Goal: Task Accomplishment & Management: Use online tool/utility

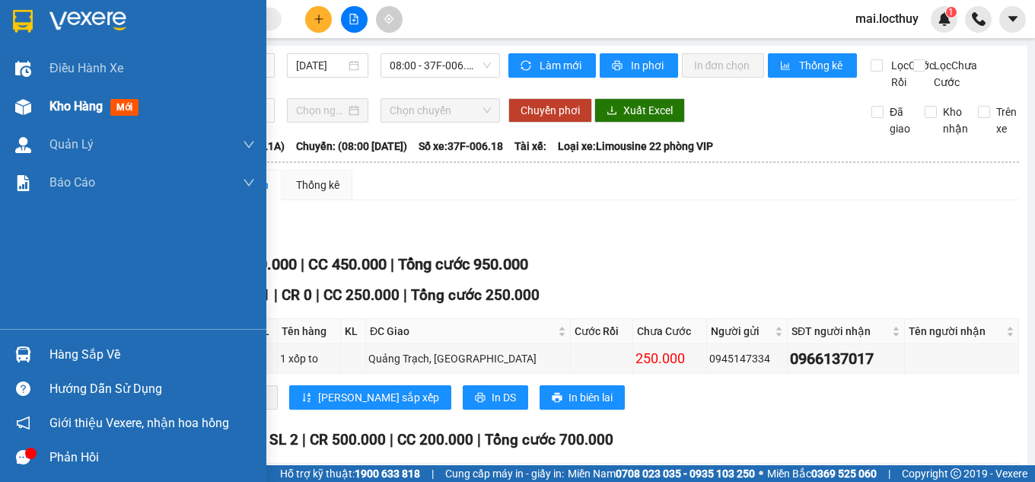
click at [30, 104] on img at bounding box center [23, 107] width 16 height 16
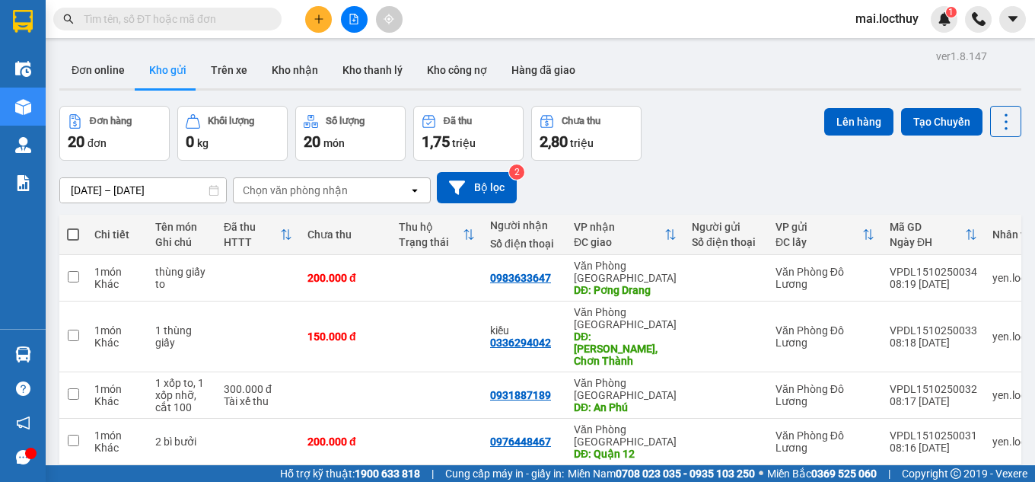
click at [670, 62] on div "Đơn online Kho gửi Trên xe Kho nhận Kho thanh lý Kho công nợ Hàng đã giao" at bounding box center [540, 72] width 962 height 40
click at [344, 194] on div "Chọn văn phòng nhận" at bounding box center [295, 190] width 105 height 15
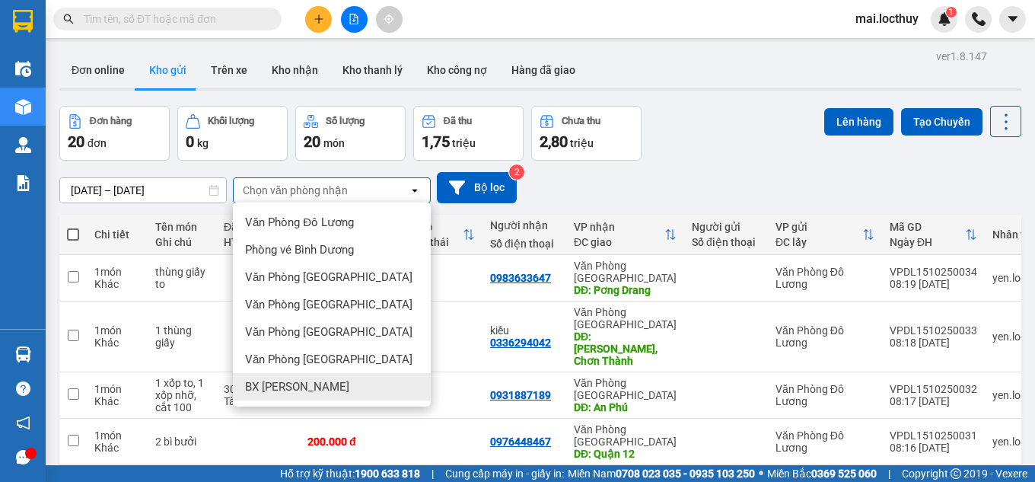
click at [305, 378] on div "BX [PERSON_NAME]" at bounding box center [332, 386] width 198 height 27
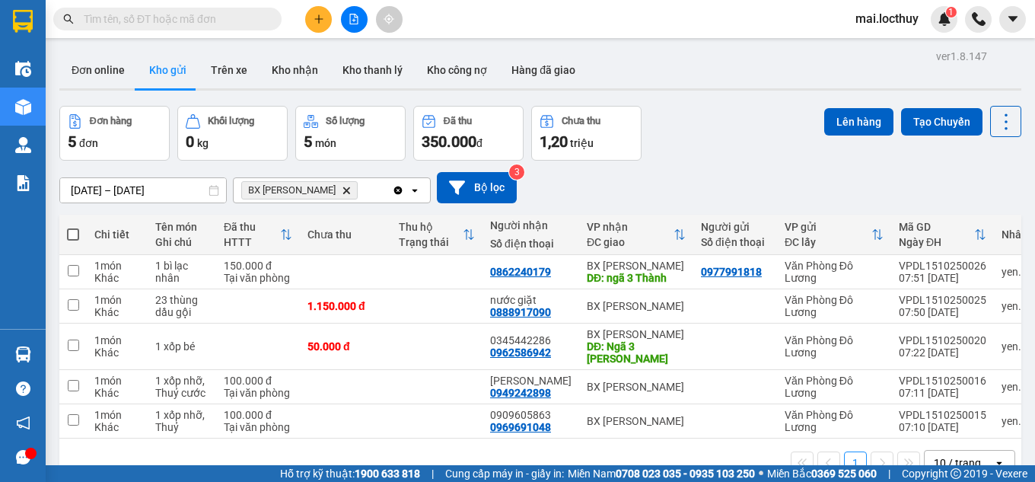
click at [74, 231] on span at bounding box center [73, 234] width 12 height 12
click at [73, 227] on input "checkbox" at bounding box center [73, 227] width 0 height 0
checkbox input "true"
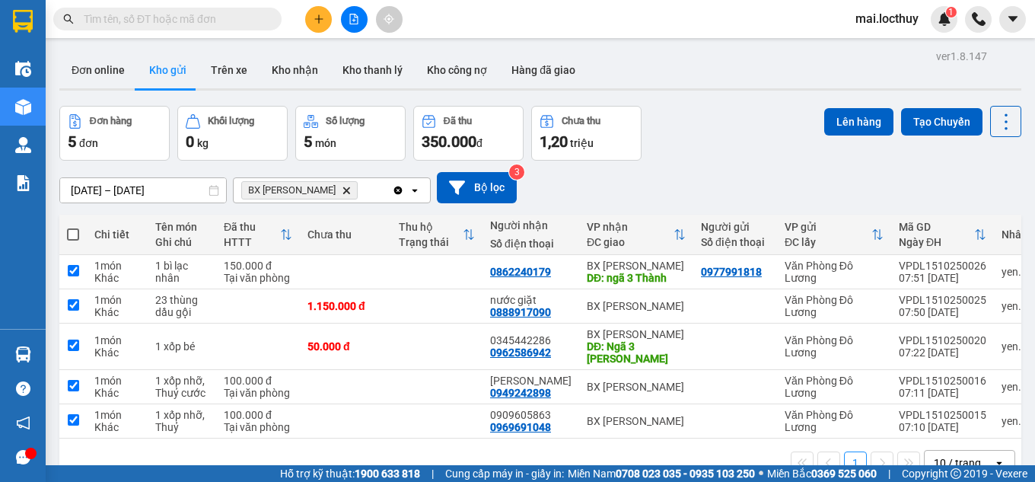
checkbox input "true"
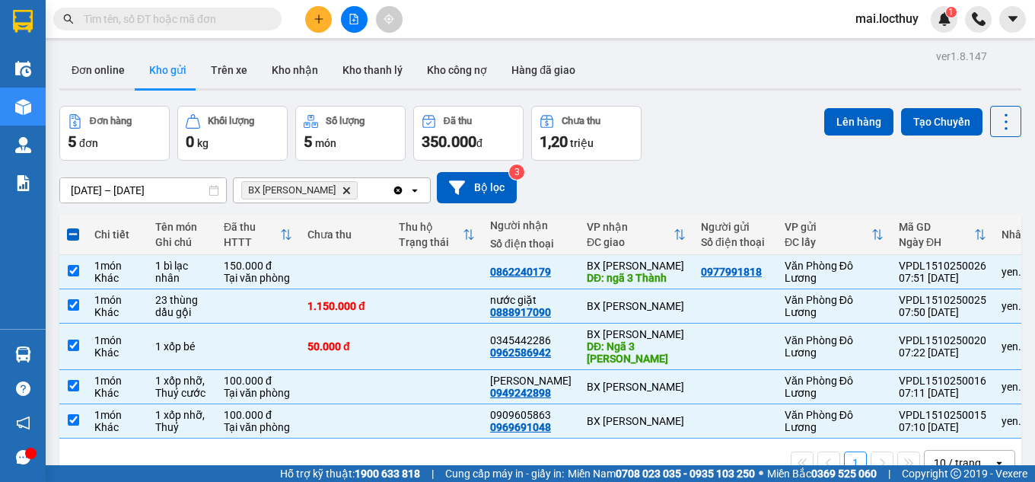
click at [839, 136] on div "Lên hàng Tạo Chuyến" at bounding box center [923, 121] width 197 height 31
click at [838, 129] on button "Lên hàng" at bounding box center [859, 121] width 69 height 27
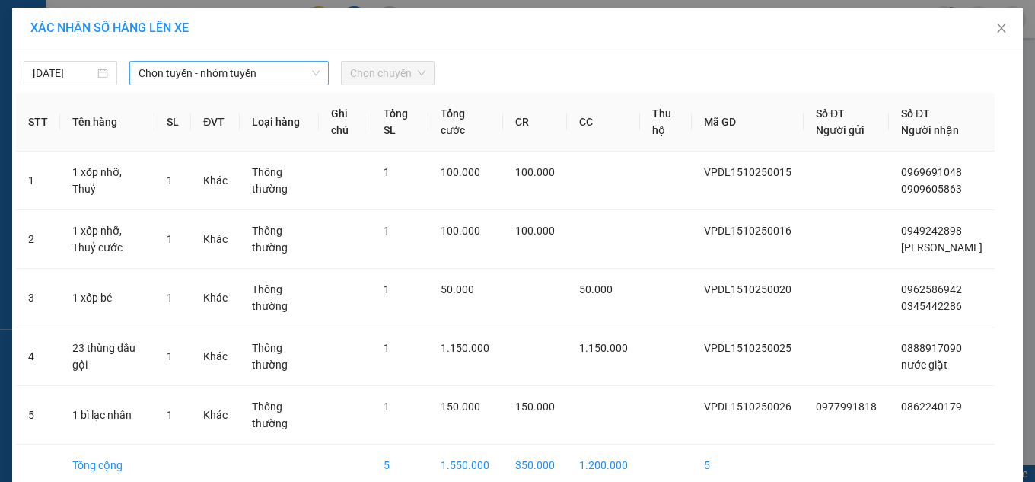
click at [220, 79] on span "Chọn tuyến - nhóm tuyến" at bounding box center [229, 73] width 181 height 23
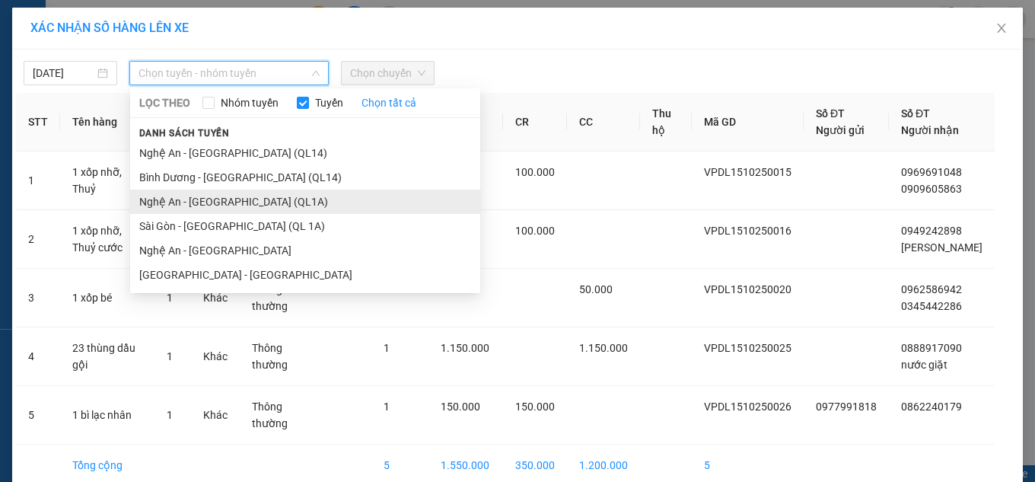
click at [204, 210] on li "Nghệ An - [GEOGRAPHIC_DATA] (QL1A)" at bounding box center [305, 202] width 350 height 24
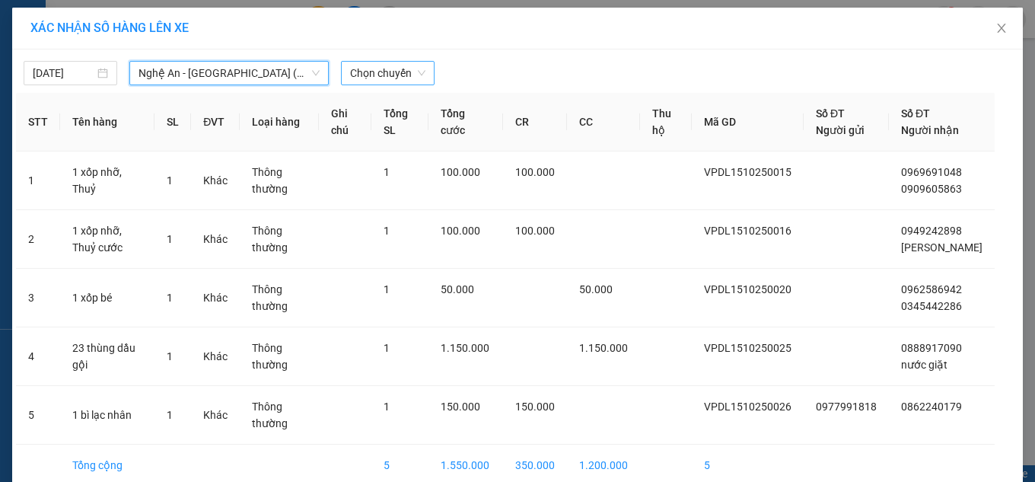
click at [369, 75] on span "Chọn chuyến" at bounding box center [387, 73] width 75 height 23
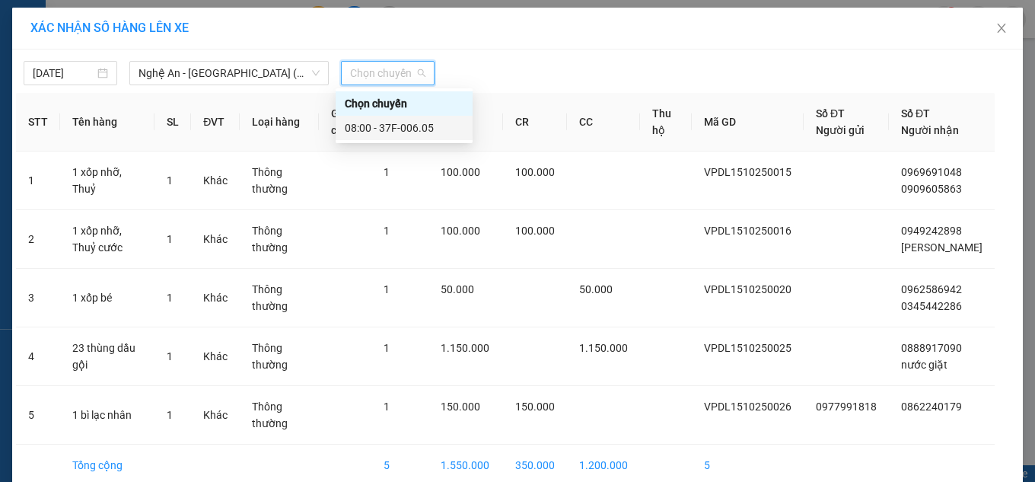
click at [372, 123] on div "08:00 - 37F-006.05" at bounding box center [404, 128] width 119 height 17
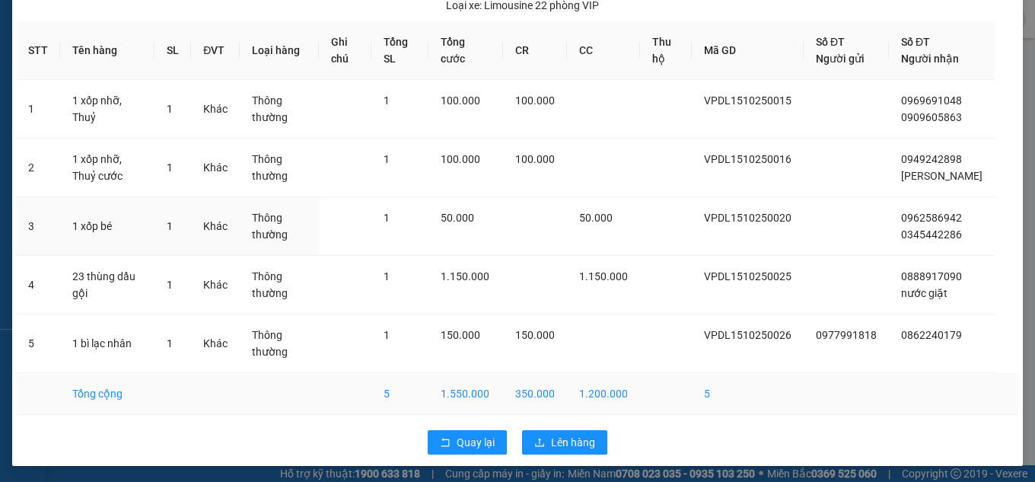
scroll to position [124, 0]
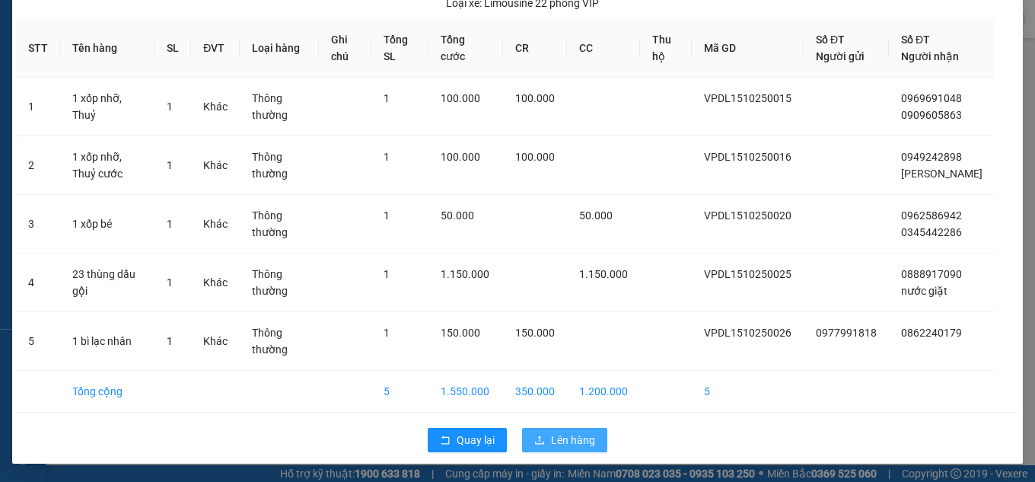
click at [563, 439] on span "Lên hàng" at bounding box center [573, 440] width 44 height 17
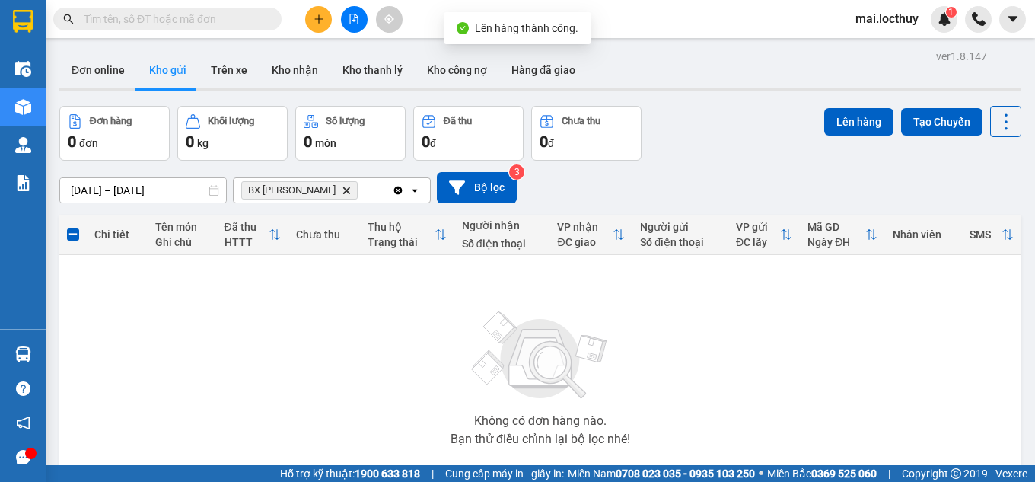
click at [317, 196] on span "BX Lam Hồng Delete" at bounding box center [299, 190] width 116 height 18
click at [342, 193] on icon "Delete" at bounding box center [346, 190] width 9 height 9
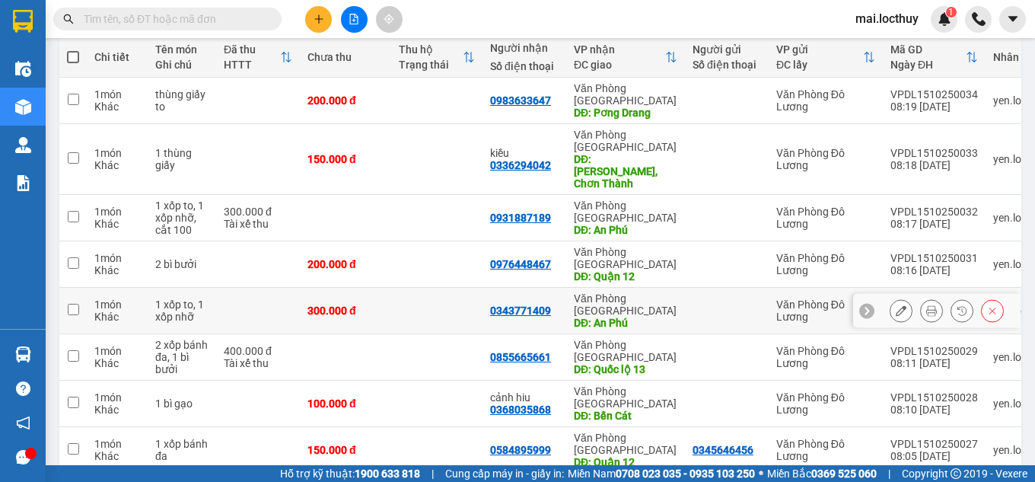
scroll to position [238, 0]
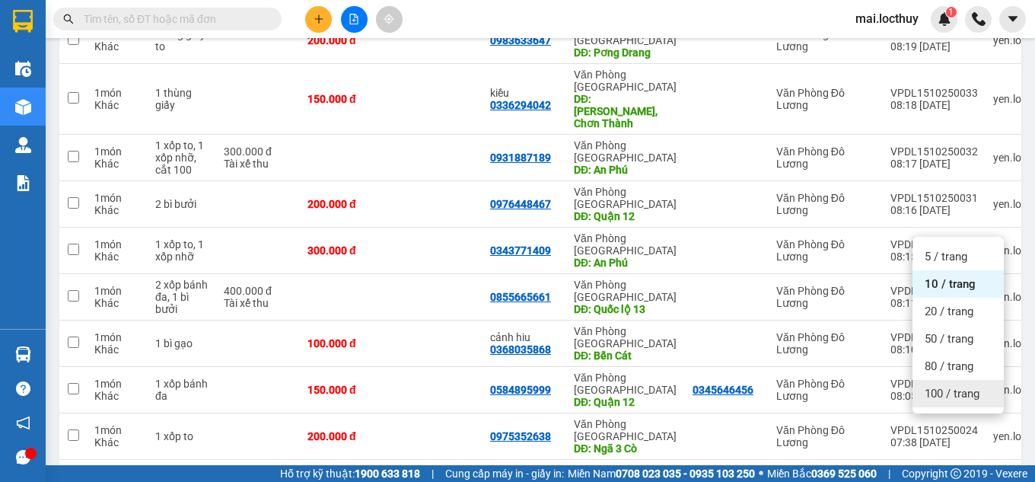
click at [923, 401] on div "100 / trang" at bounding box center [958, 393] width 91 height 27
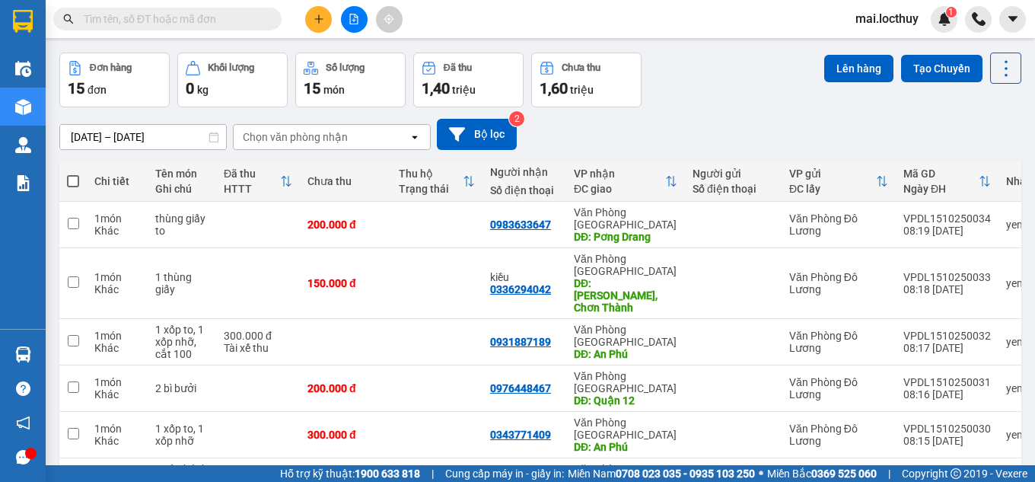
scroll to position [53, 0]
click at [75, 183] on span at bounding box center [73, 182] width 12 height 12
click at [73, 174] on input "checkbox" at bounding box center [73, 174] width 0 height 0
checkbox input "true"
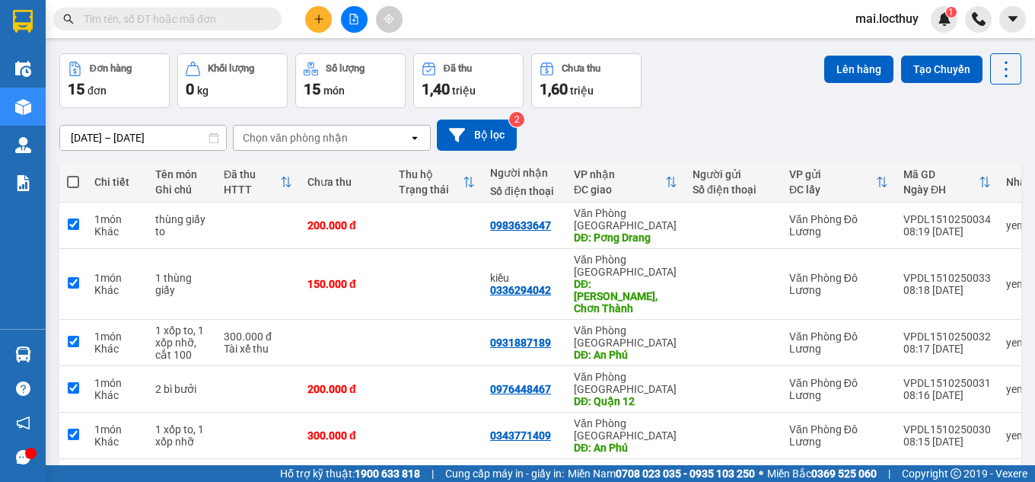
checkbox input "true"
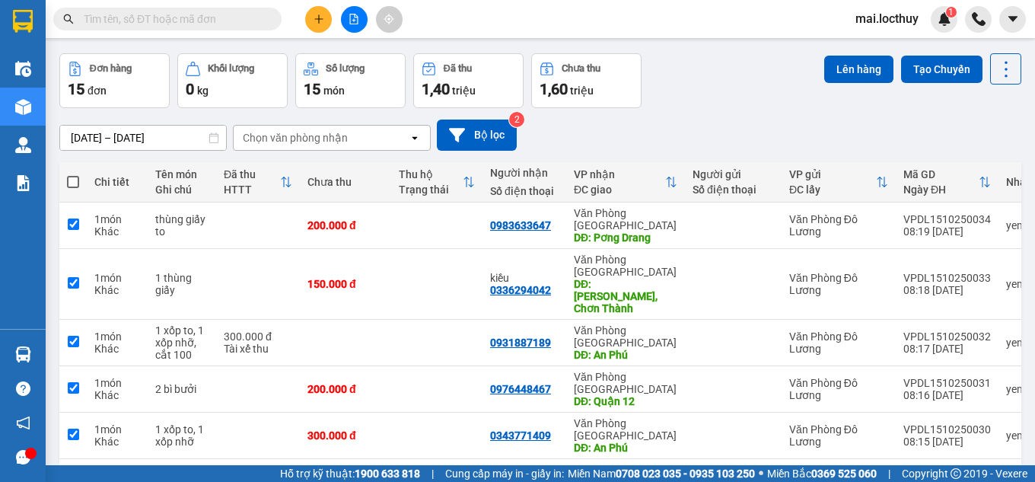
checkbox input "true"
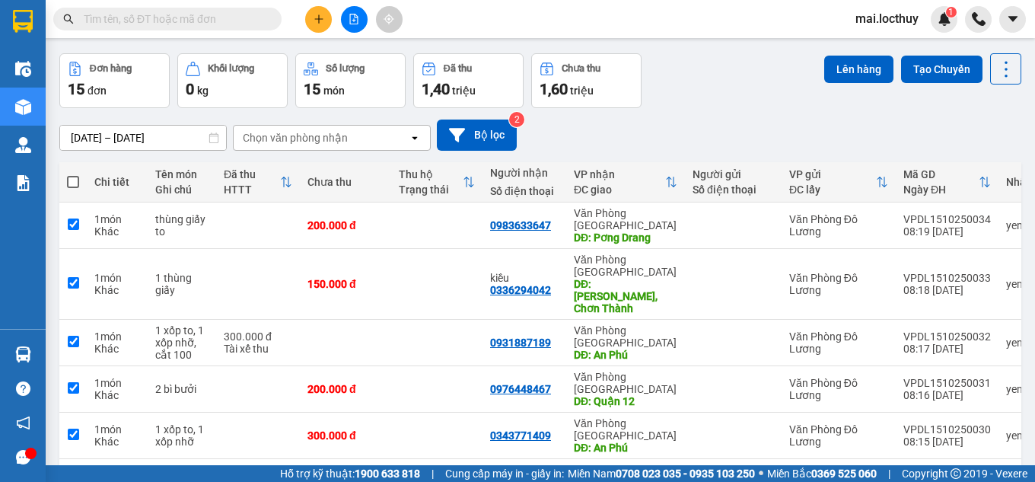
checkbox input "true"
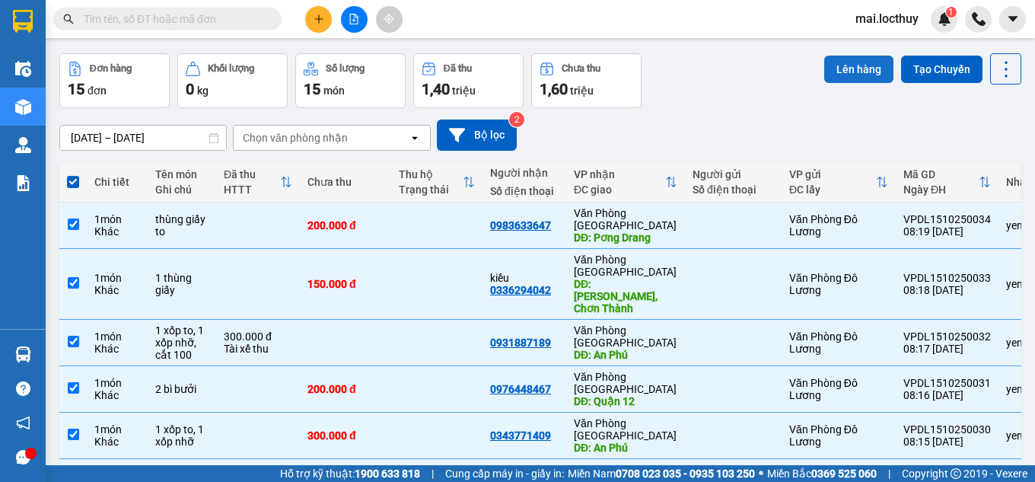
click at [834, 71] on button "Lên hàng" at bounding box center [859, 69] width 69 height 27
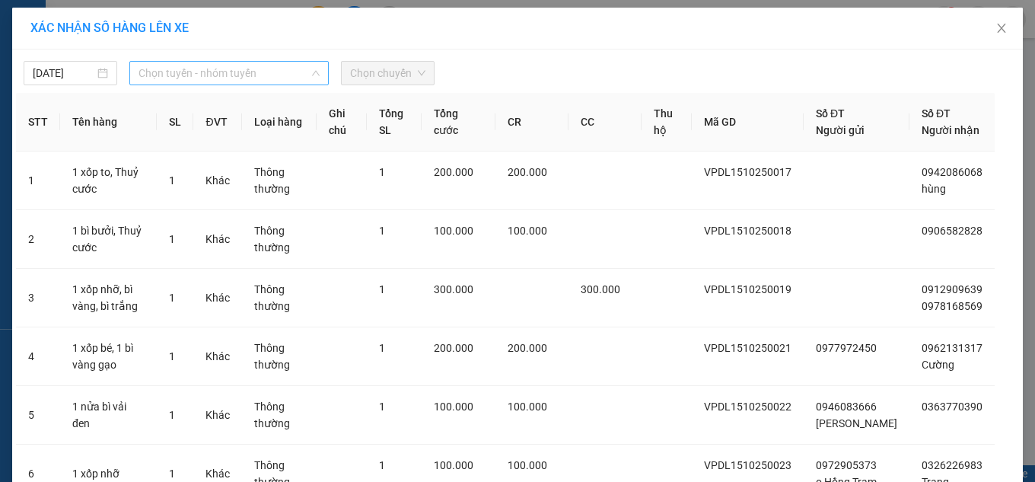
click at [190, 84] on span "Chọn tuyến - nhóm tuyến" at bounding box center [229, 73] width 181 height 23
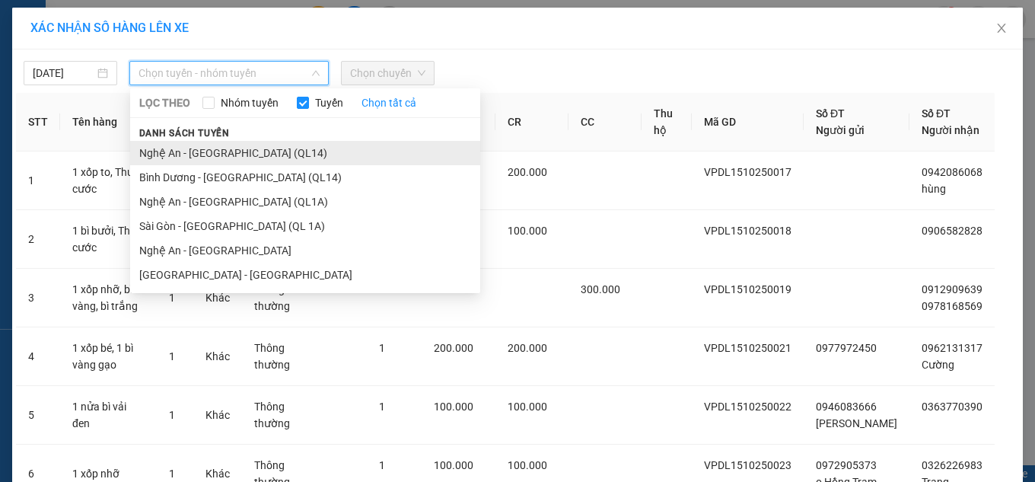
click at [209, 153] on li "Nghệ An - Bình Dương (QL14)" at bounding box center [305, 153] width 350 height 24
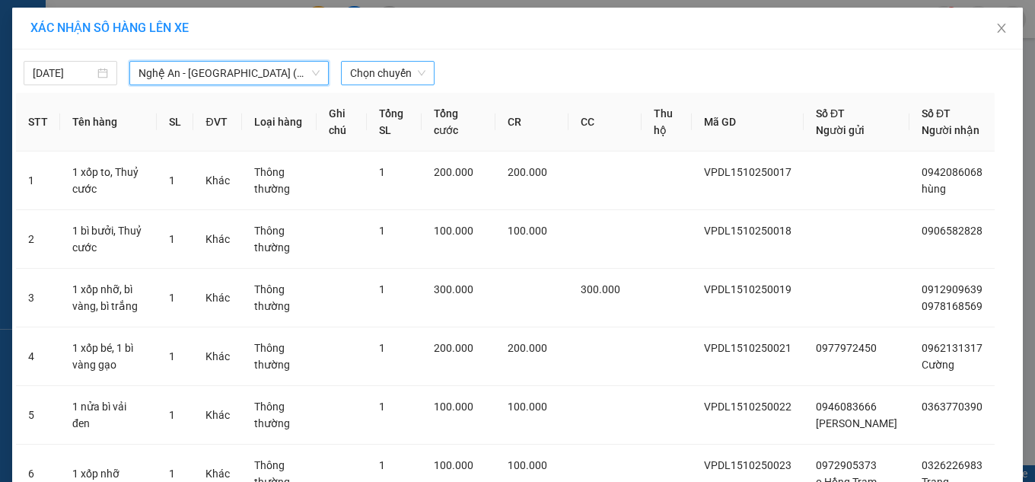
click at [375, 75] on span "Chọn chuyến" at bounding box center [387, 73] width 75 height 23
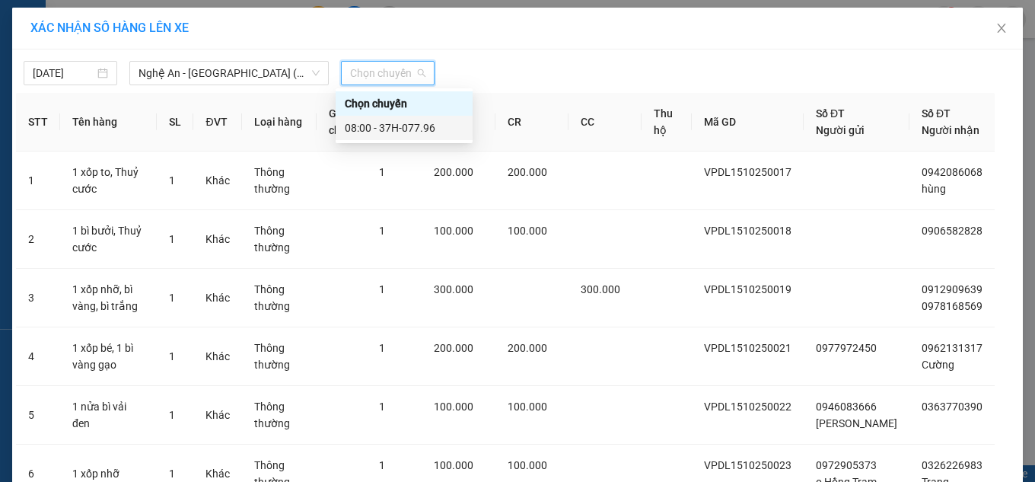
click at [374, 126] on div "08:00 - 37H-077.96" at bounding box center [404, 128] width 119 height 17
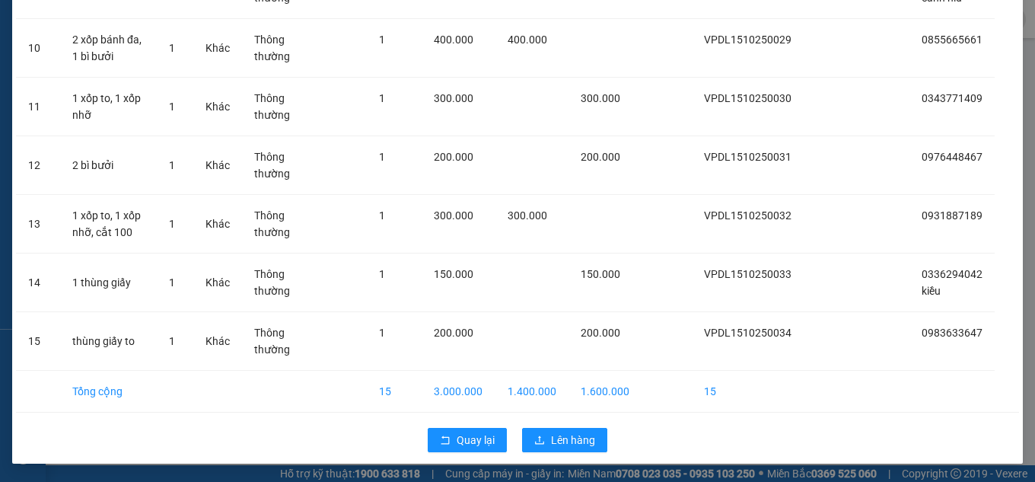
scroll to position [728, 0]
click at [575, 440] on span "Lên hàng" at bounding box center [573, 440] width 44 height 17
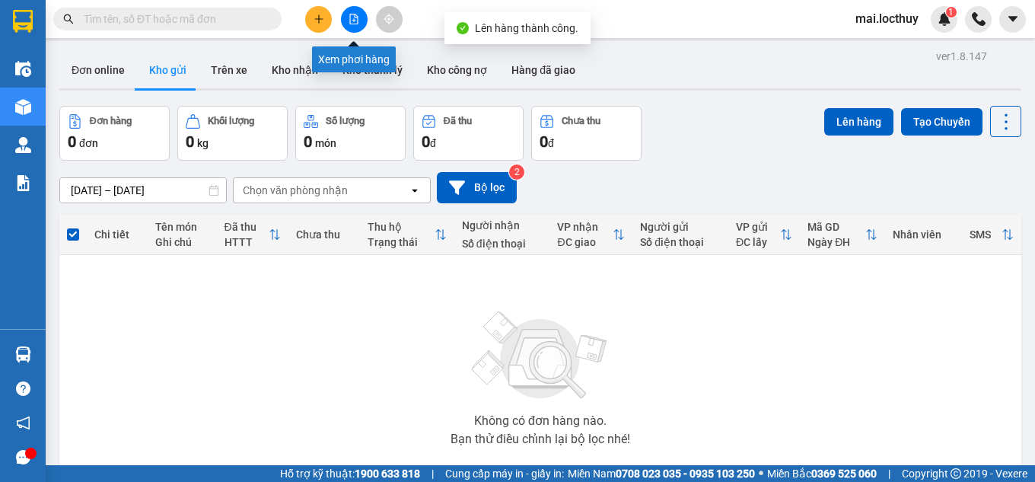
click at [354, 7] on button at bounding box center [354, 19] width 27 height 27
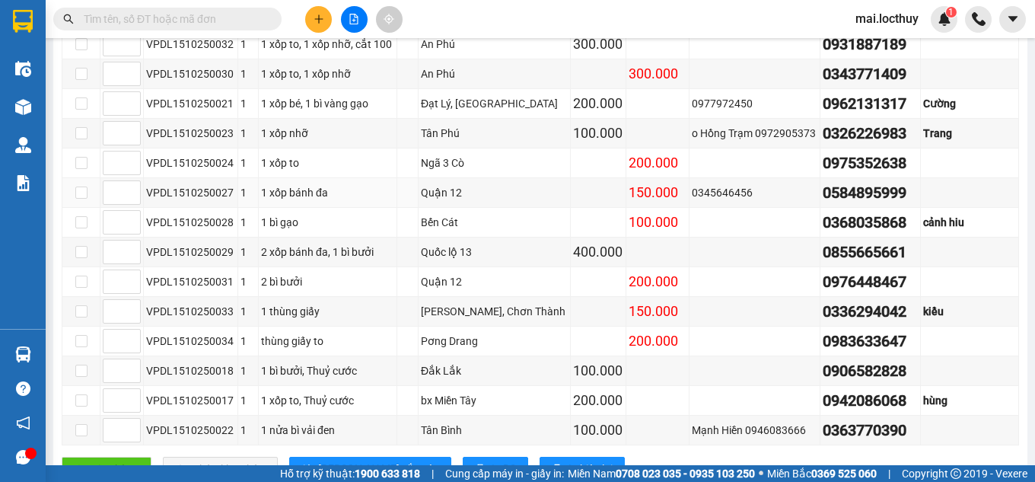
scroll to position [343, 0]
click at [121, 383] on input at bounding box center [122, 371] width 37 height 23
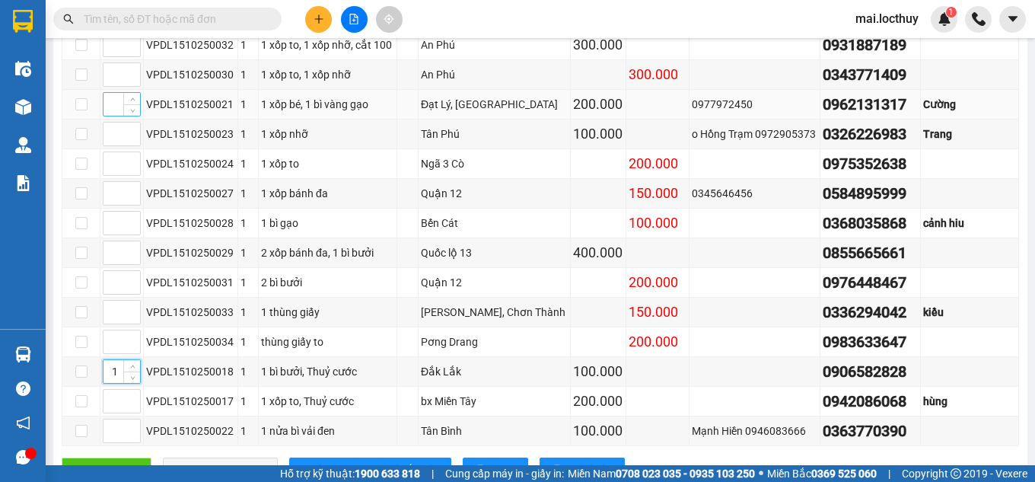
type input "1"
click at [122, 116] on input at bounding box center [122, 104] width 37 height 23
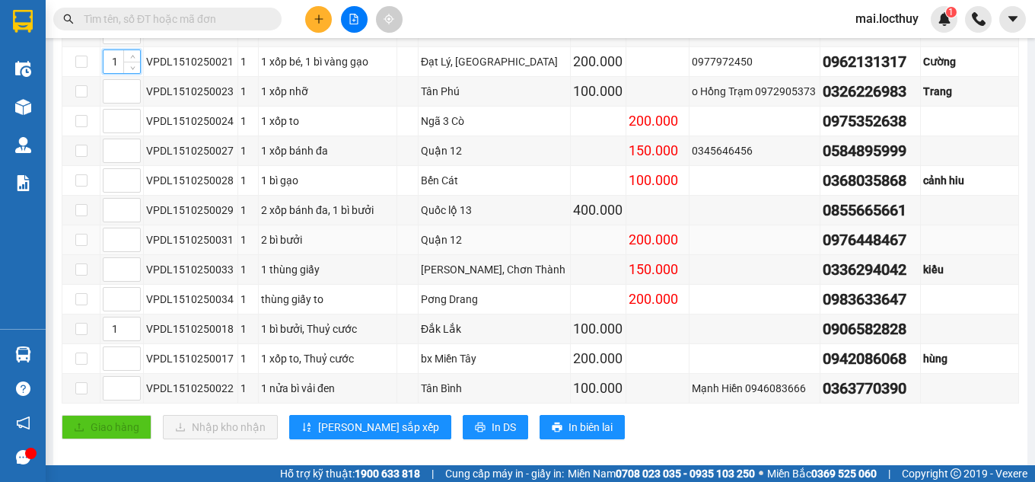
scroll to position [420, 0]
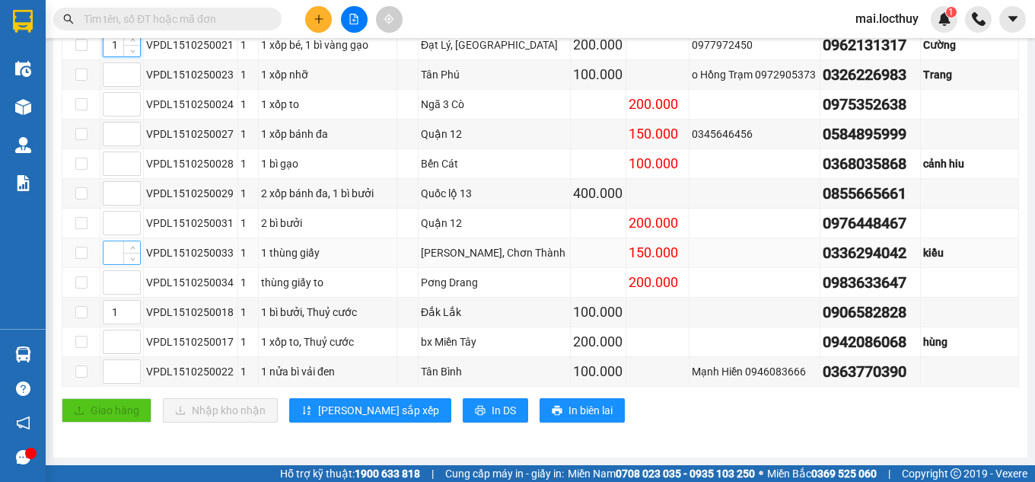
type input "1"
click at [111, 247] on input at bounding box center [122, 252] width 37 height 23
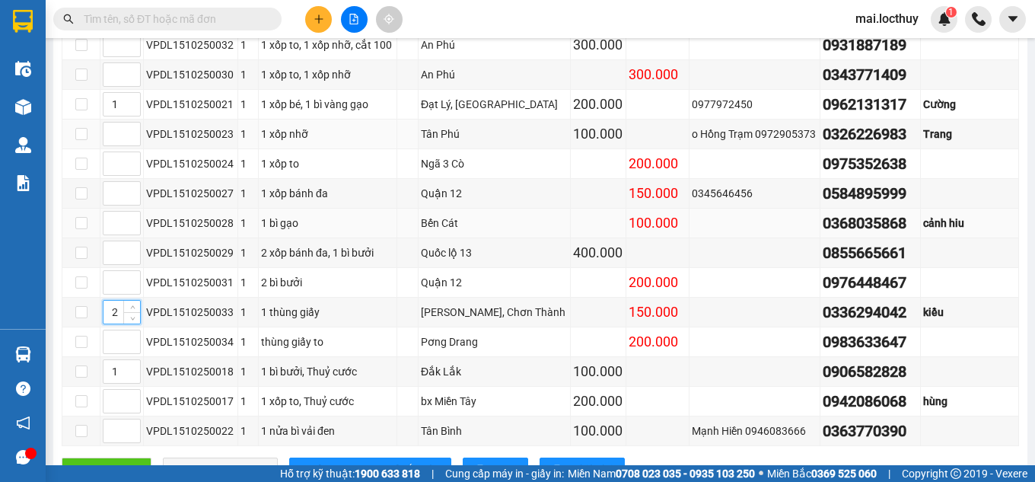
scroll to position [267, 0]
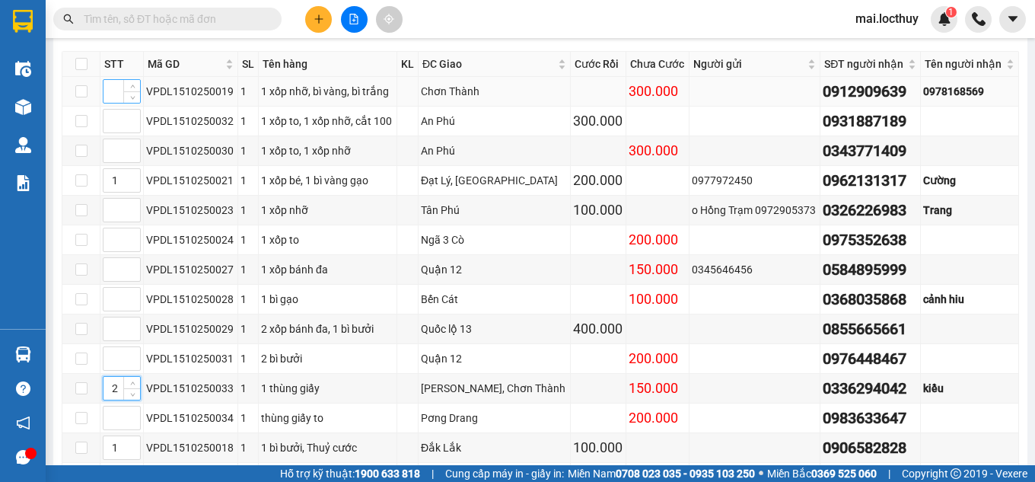
type input "2"
click at [108, 103] on input at bounding box center [122, 91] width 37 height 23
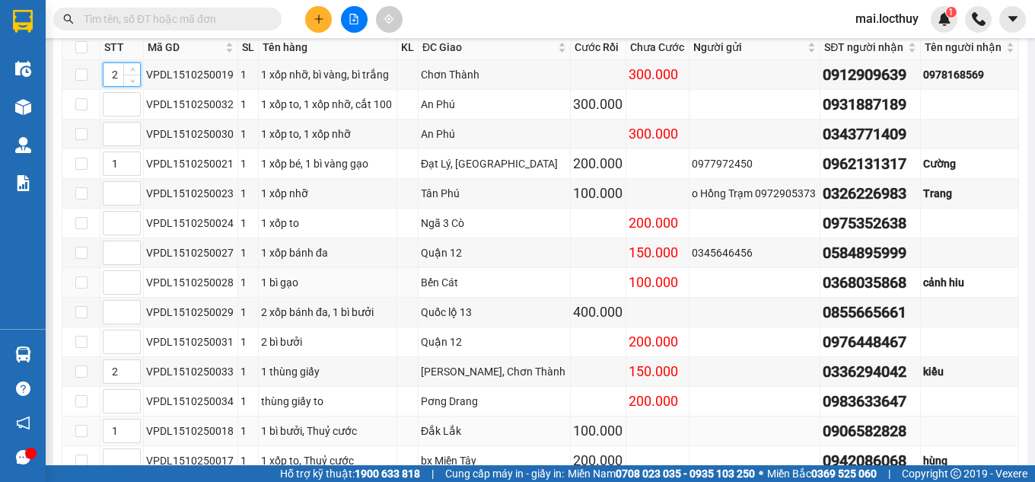
scroll to position [420, 0]
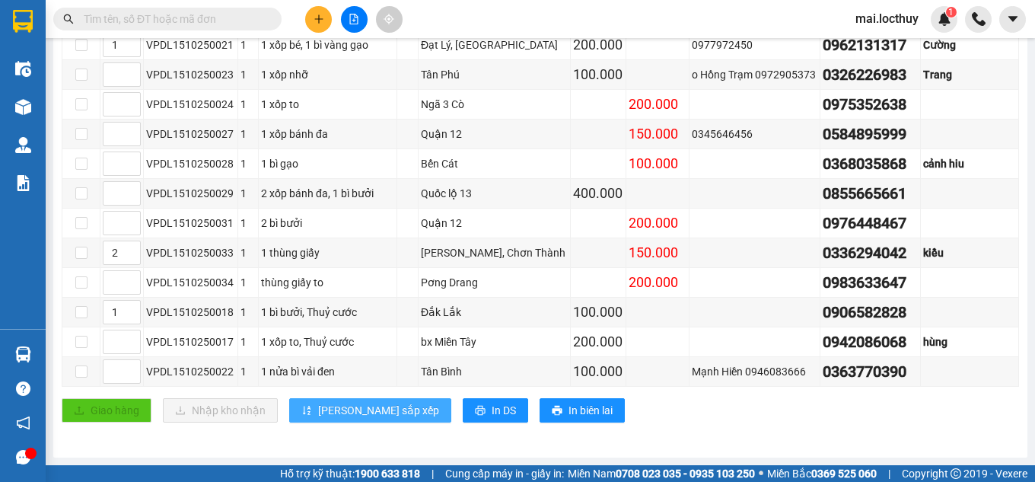
type input "2"
click at [333, 413] on span "[PERSON_NAME] sắp xếp" at bounding box center [378, 410] width 121 height 17
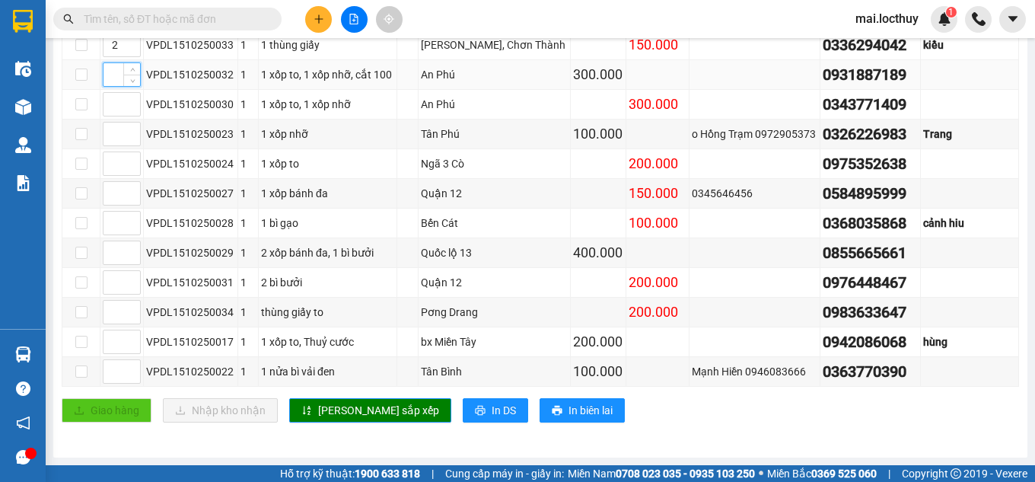
click at [113, 76] on input at bounding box center [122, 74] width 37 height 23
type input "3"
click at [110, 101] on input at bounding box center [122, 104] width 37 height 23
type input "3"
click at [119, 168] on input at bounding box center [122, 163] width 37 height 23
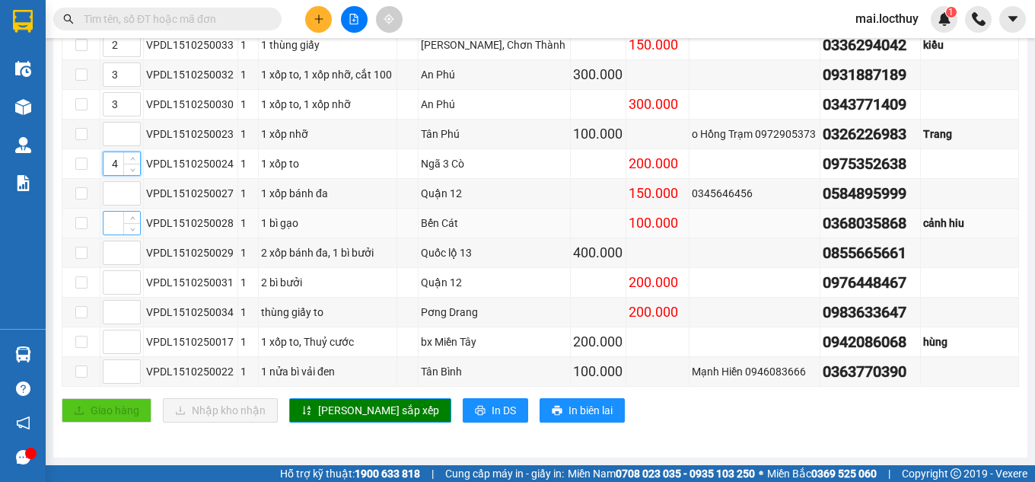
type input "4"
click at [116, 225] on input at bounding box center [122, 223] width 37 height 23
type input "4"
click at [113, 249] on input at bounding box center [122, 252] width 37 height 23
type input "4"
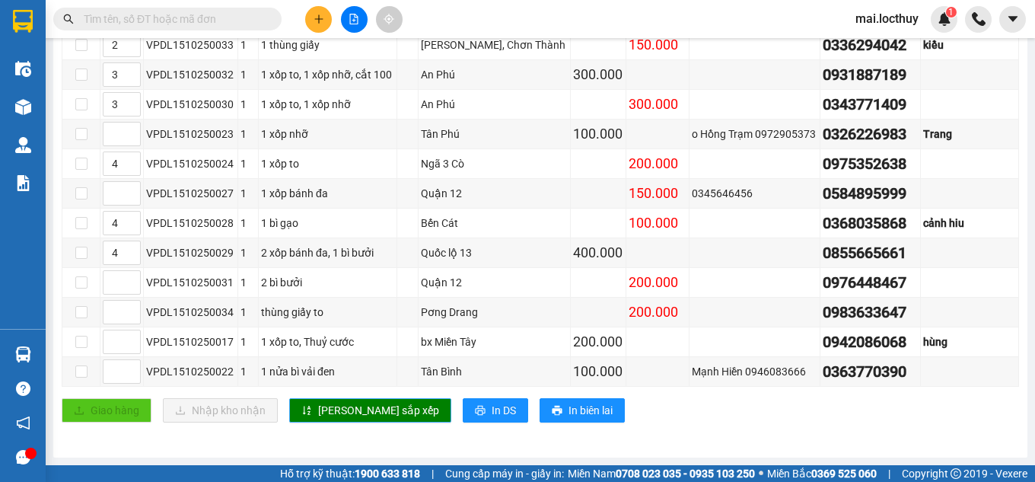
click at [327, 405] on span "[PERSON_NAME] sắp xếp" at bounding box center [378, 410] width 121 height 17
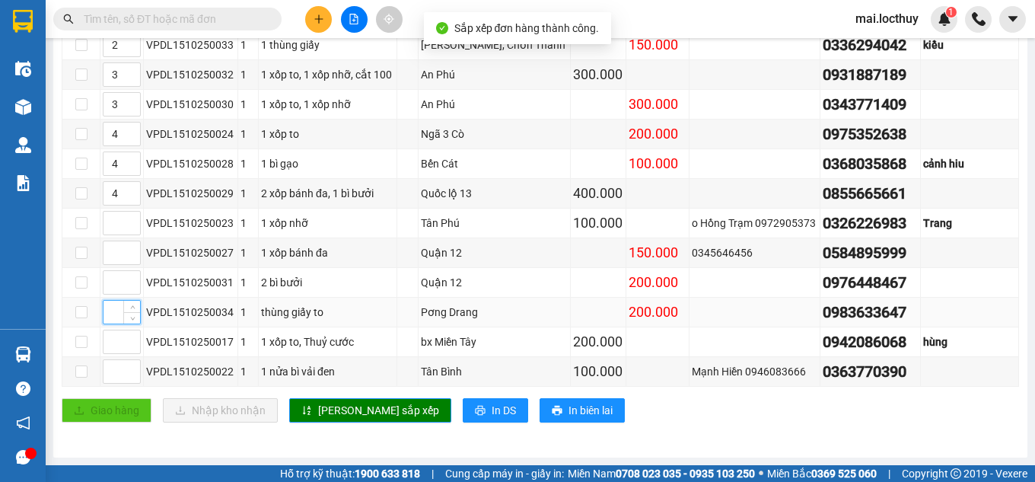
click at [106, 310] on input at bounding box center [122, 312] width 37 height 23
type input "1"
click at [332, 409] on span "[PERSON_NAME] sắp xếp" at bounding box center [378, 410] width 121 height 17
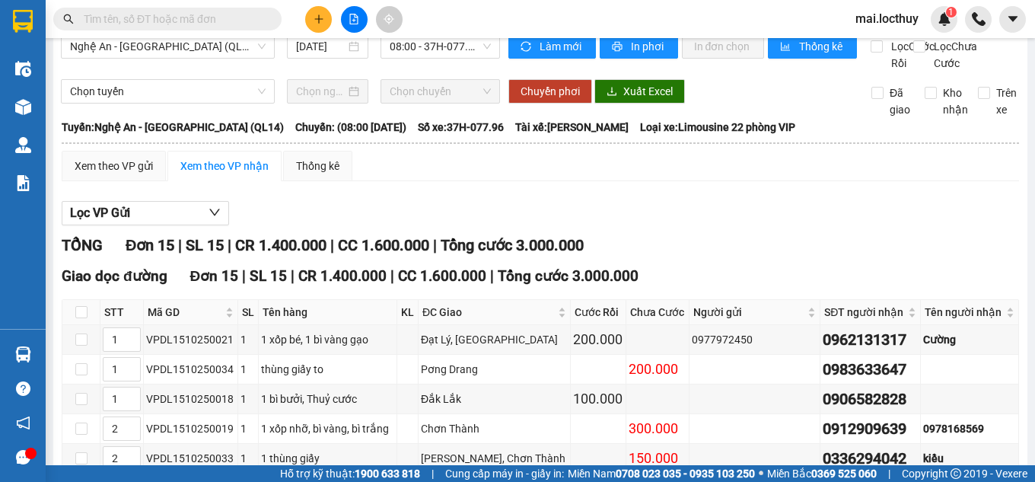
scroll to position [0, 0]
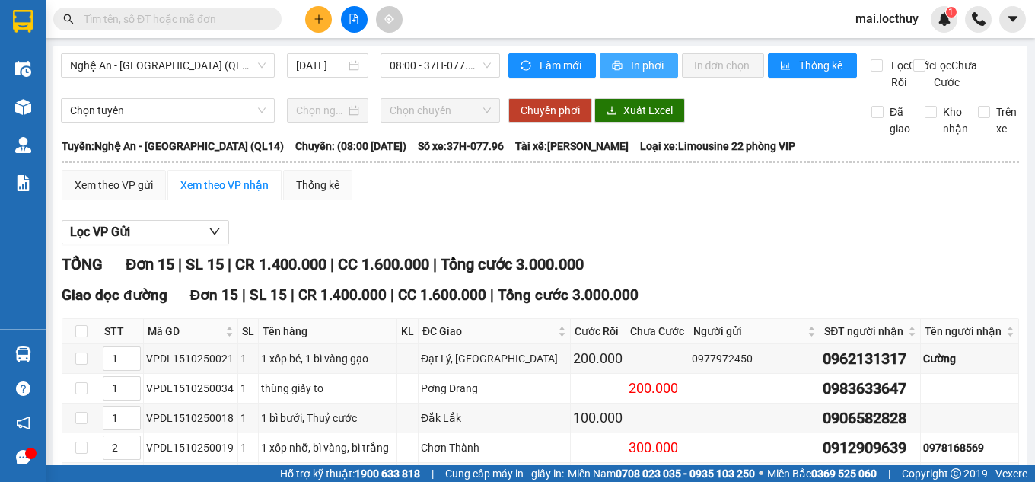
click at [631, 60] on span "In phơi" at bounding box center [648, 65] width 35 height 17
click at [643, 67] on span "In phơi" at bounding box center [648, 65] width 35 height 17
click at [254, 65] on span "Nghệ An - Bình Dương (QL14)" at bounding box center [168, 65] width 196 height 23
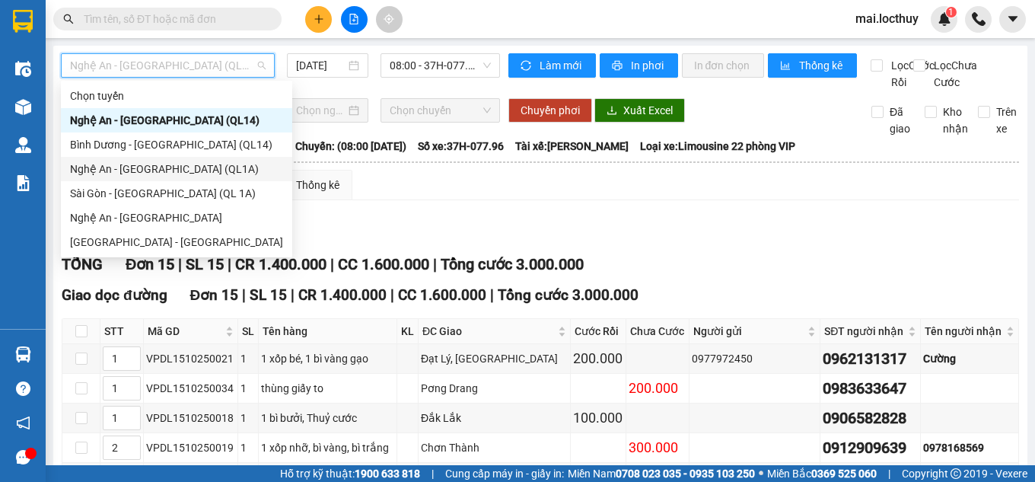
click at [149, 169] on div "Nghệ An - [GEOGRAPHIC_DATA] (QL1A)" at bounding box center [176, 169] width 213 height 17
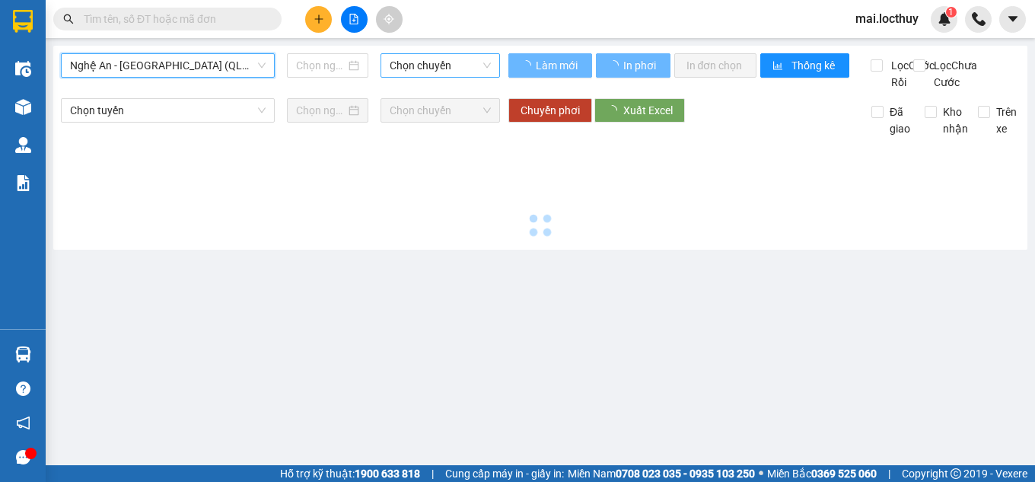
type input "15/10/2025"
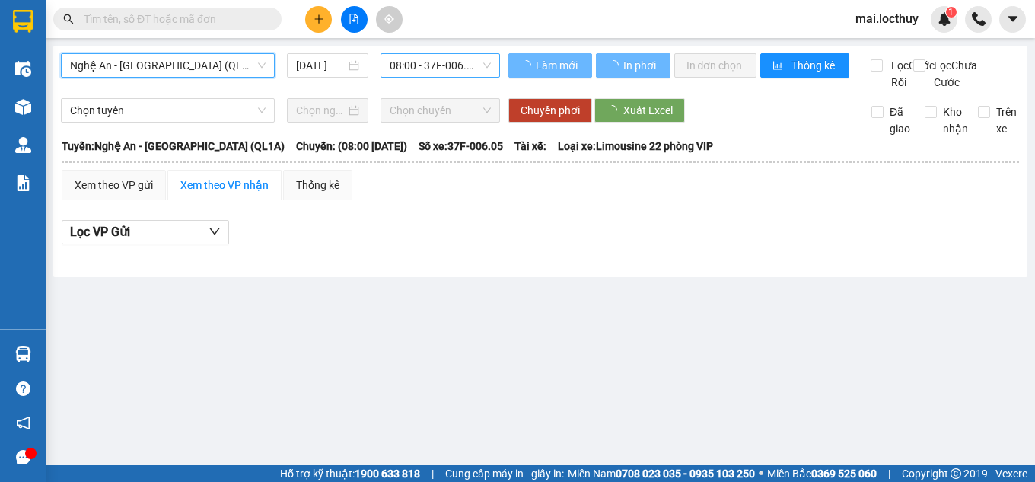
click at [429, 71] on span "08:00 - 37F-006.05" at bounding box center [440, 65] width 101 height 23
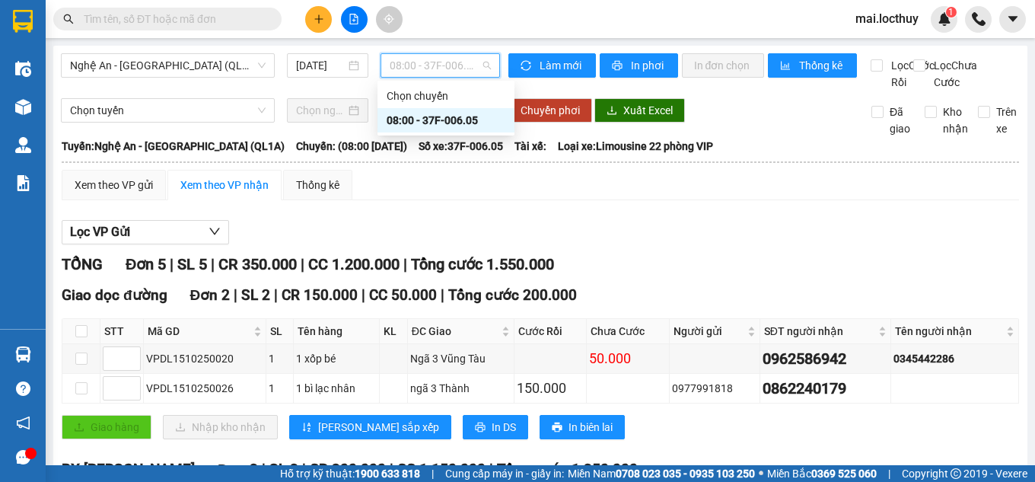
click at [449, 122] on div "08:00 - 37F-006.05" at bounding box center [446, 120] width 119 height 17
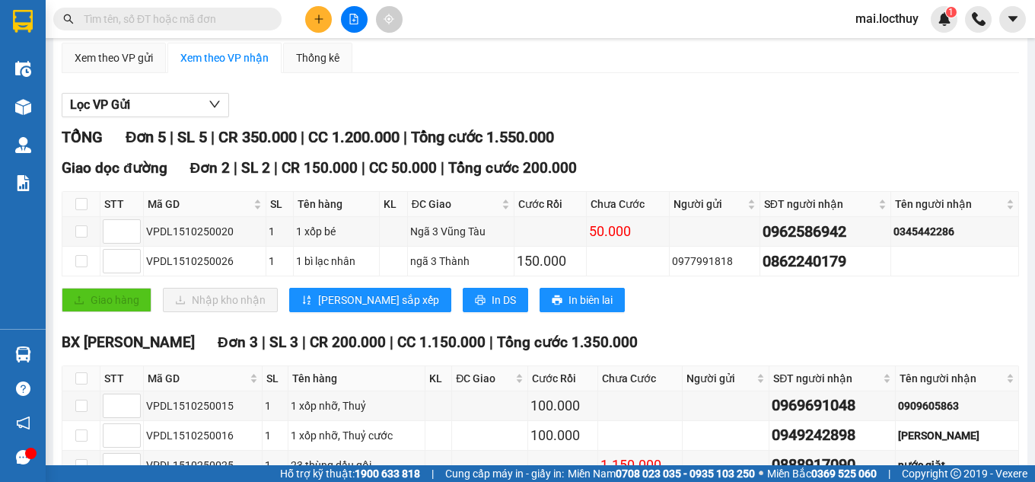
scroll to position [152, 0]
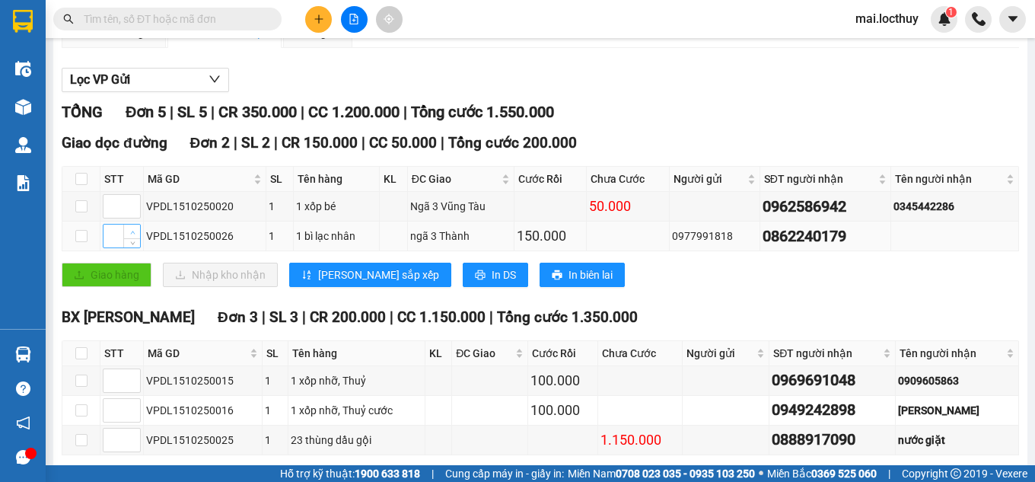
type input "1"
click at [130, 235] on icon "up" at bounding box center [132, 232] width 5 height 5
click at [324, 283] on span "[PERSON_NAME] sắp xếp" at bounding box center [378, 274] width 121 height 17
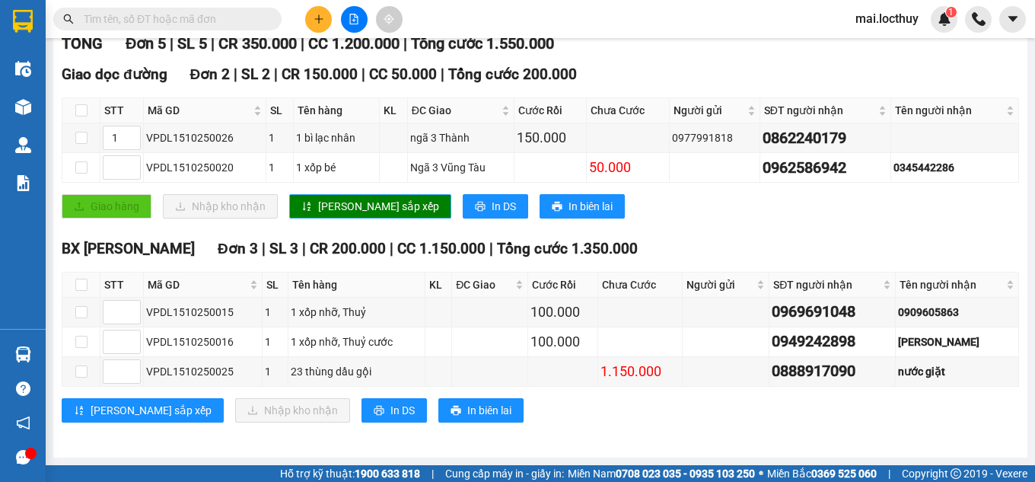
scroll to position [9, 0]
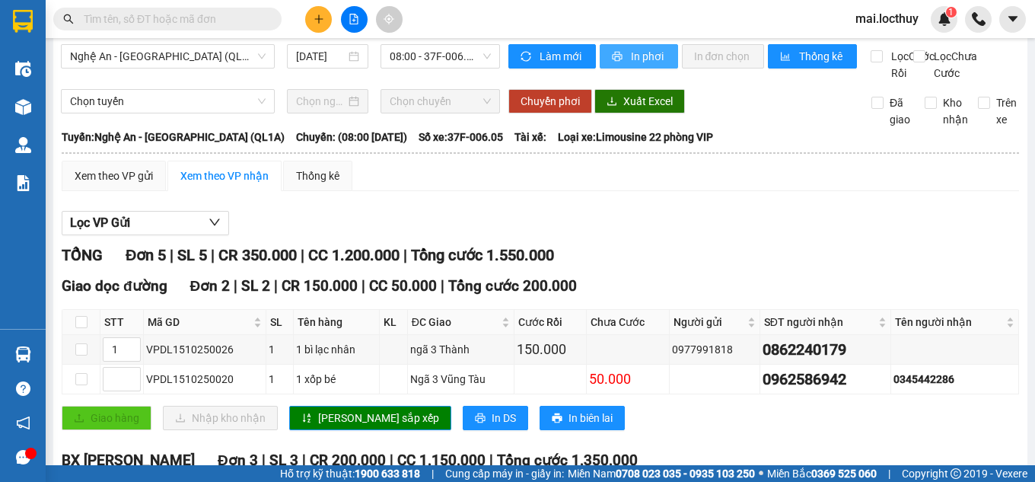
click at [646, 58] on span "In phơi" at bounding box center [648, 56] width 35 height 17
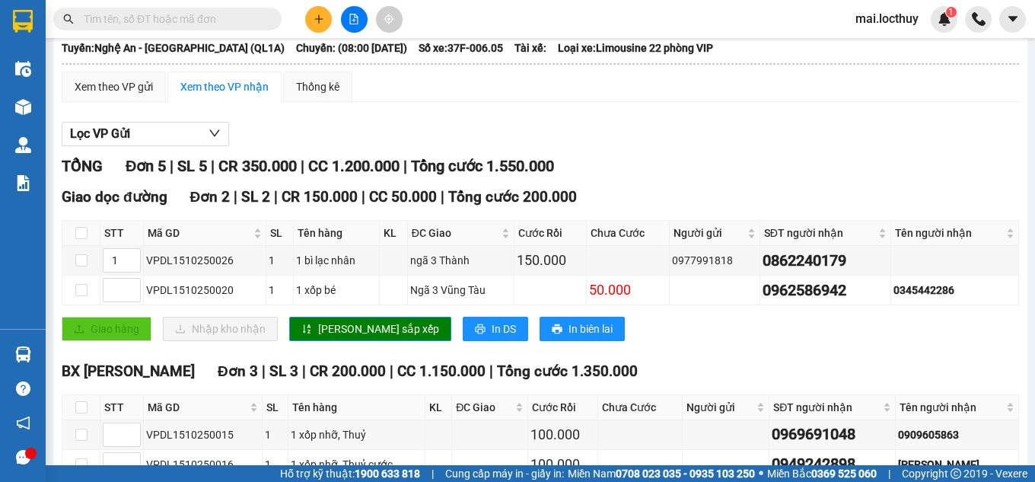
scroll to position [0, 0]
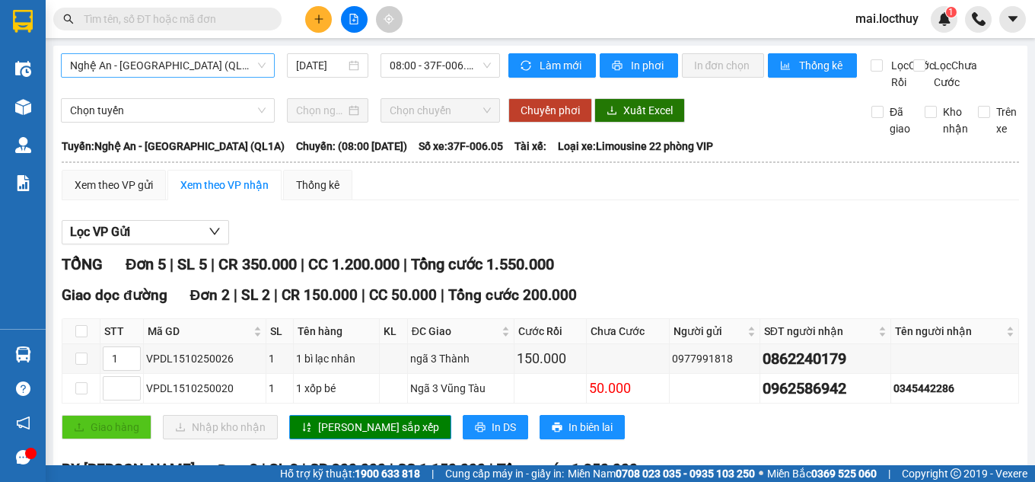
click at [240, 70] on span "Nghệ An - [GEOGRAPHIC_DATA] (QL1A)" at bounding box center [168, 65] width 196 height 23
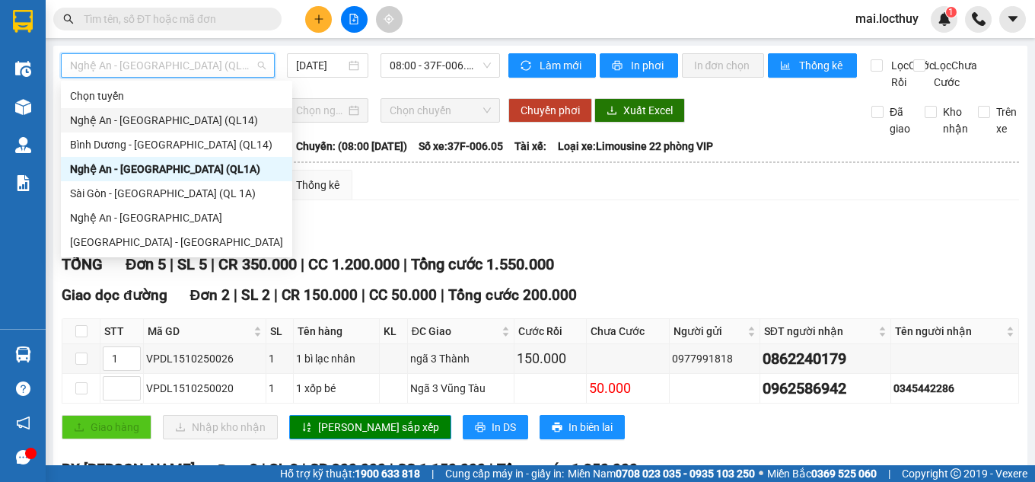
click at [176, 122] on div "Nghệ An - Bình Dương (QL14)" at bounding box center [176, 120] width 213 height 17
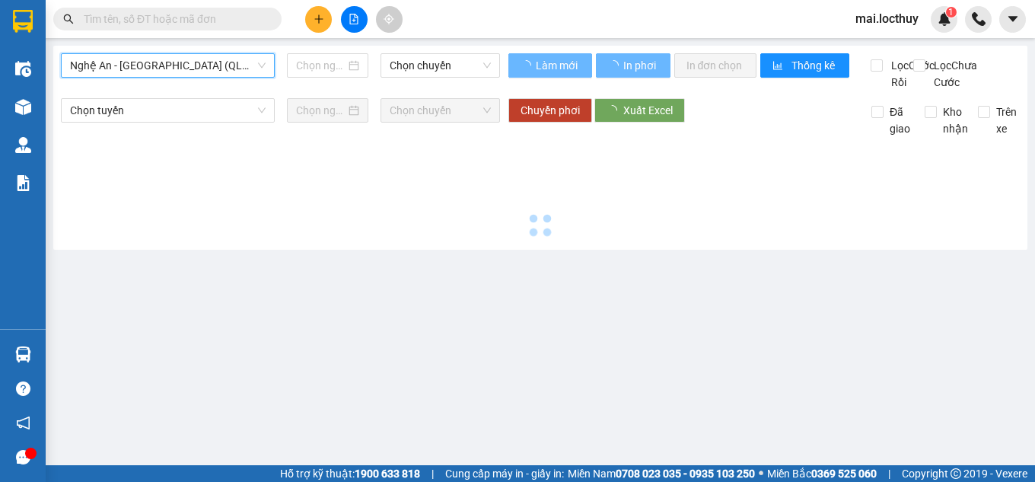
type input "15/10/2025"
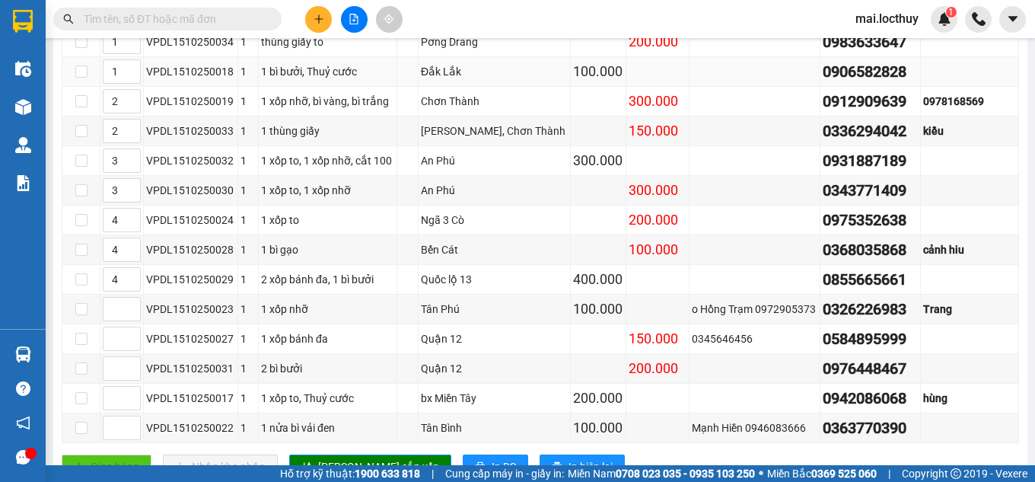
scroll to position [381, 0]
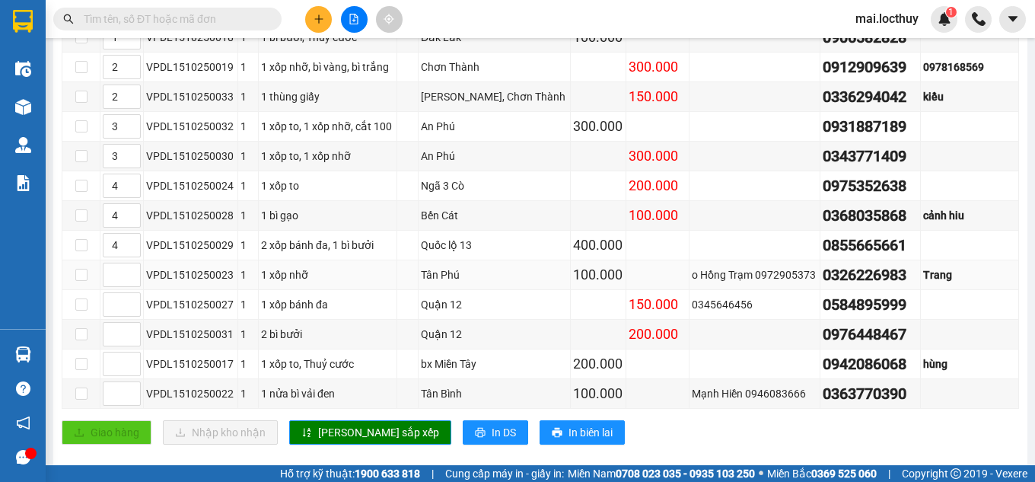
click at [750, 283] on div "o Hồng Trạm 0972905373" at bounding box center [755, 274] width 126 height 17
drag, startPoint x: 538, startPoint y: 406, endPoint x: 578, endPoint y: 406, distance: 40.4
click at [578, 406] on tr "VPDL1510250022 1 1 nửa bì vải đen Tân Bình 100.000 Mạnh Hiền 0946083666 0363770…" at bounding box center [540, 394] width 957 height 30
drag, startPoint x: 570, startPoint y: 292, endPoint x: 580, endPoint y: 289, distance: 10.4
click at [580, 286] on div "100.000" at bounding box center [598, 274] width 50 height 21
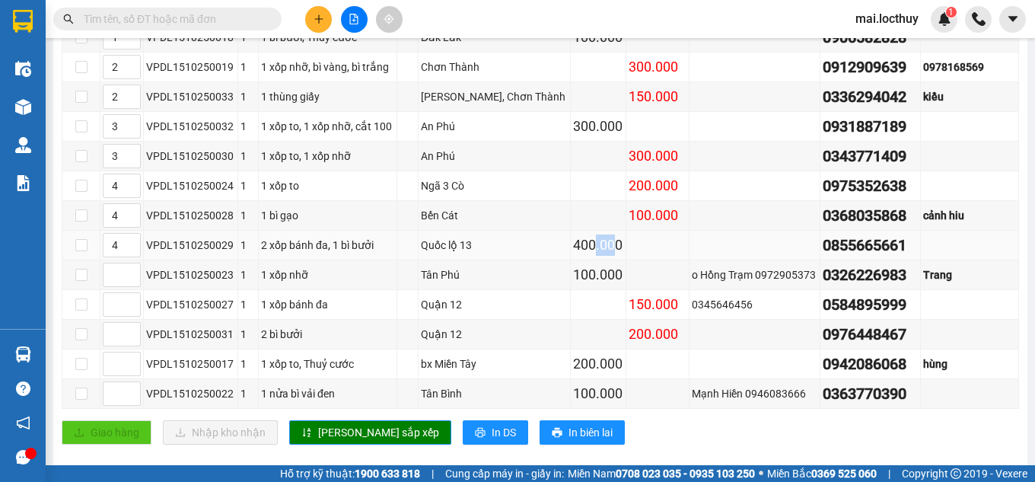
drag, startPoint x: 568, startPoint y: 256, endPoint x: 589, endPoint y: 251, distance: 21.8
click at [589, 251] on div "400.000" at bounding box center [598, 245] width 50 height 21
drag, startPoint x: 560, startPoint y: 142, endPoint x: 578, endPoint y: 138, distance: 18.7
click at [578, 137] on div "300.000" at bounding box center [598, 126] width 50 height 21
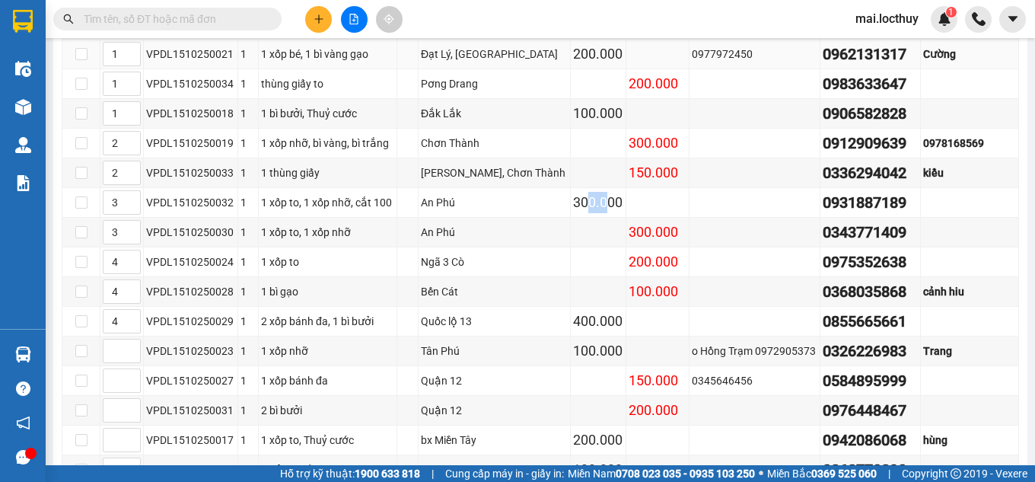
drag, startPoint x: 950, startPoint y: 75, endPoint x: 792, endPoint y: 81, distance: 158.5
click at [792, 69] on tr "1 VPDL1510250021 1 1 xốp bé, 1 bì vàng gạo Đạt Lý, Đắk Lắk 200.000 0977972450 0…" at bounding box center [540, 55] width 957 height 30
